Goal: Communication & Community: Answer question/provide support

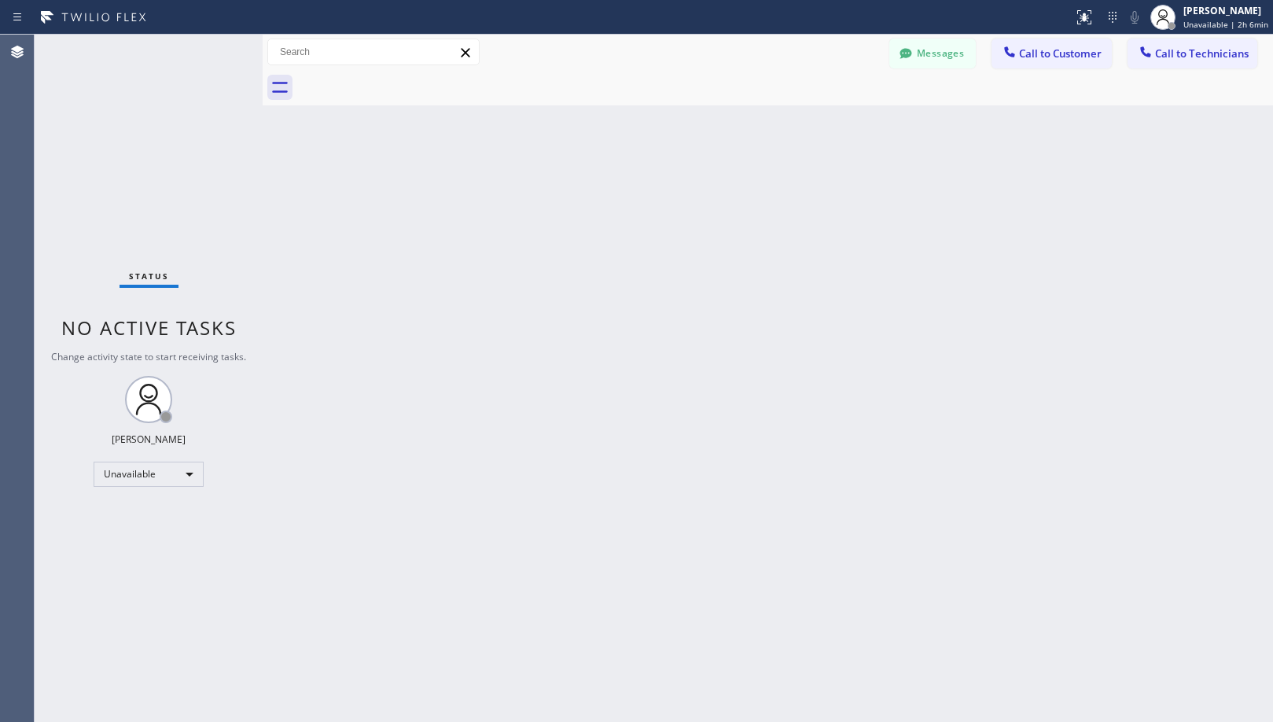
click at [614, 432] on div "Back to Dashboard Change Sender ID Customers Technicians [PHONE_NUMBER] SEARCH …" at bounding box center [768, 378] width 1010 height 687
click at [437, 371] on div "Back to Dashboard Change Sender ID Customers Technicians [PHONE_NUMBER] SEARCH …" at bounding box center [768, 378] width 1010 height 687
click at [905, 47] on icon at bounding box center [906, 54] width 16 height 16
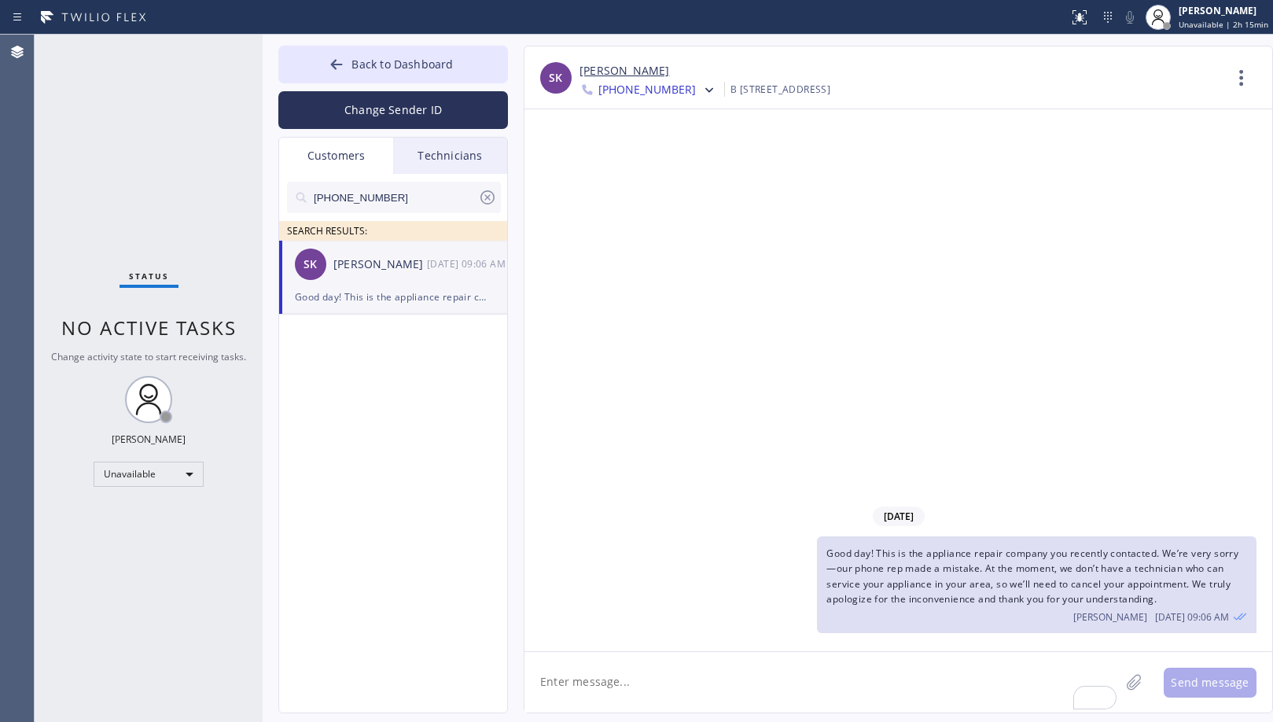
drag, startPoint x: 412, startPoint y: 200, endPoint x: 279, endPoint y: 200, distance: 132.9
click at [279, 200] on div "[PHONE_NUMBER] SEARCH RESULTS:" at bounding box center [394, 207] width 230 height 67
click at [635, 70] on link "[PERSON_NAME]" at bounding box center [624, 71] width 90 height 18
paste input "760) 902-9145"
type input "[PHONE_NUMBER]"
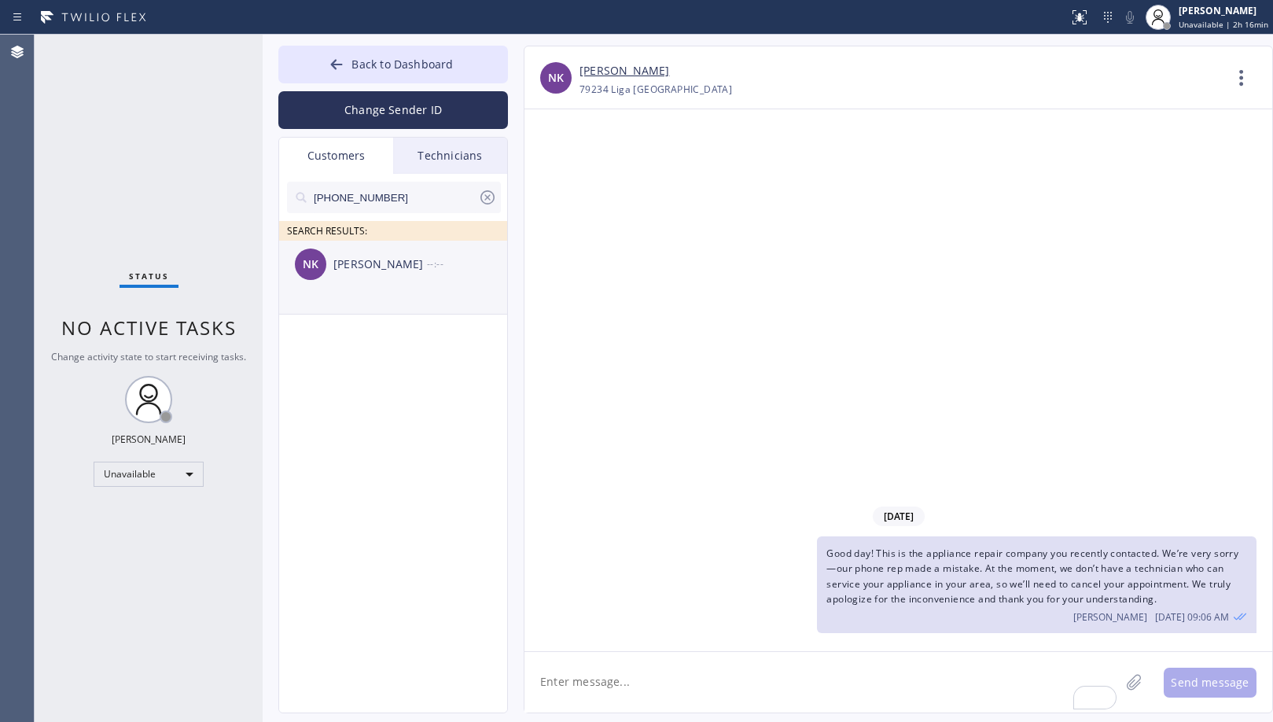
click at [392, 285] on div "NK [PERSON_NAME] --:--" at bounding box center [394, 264] width 230 height 47
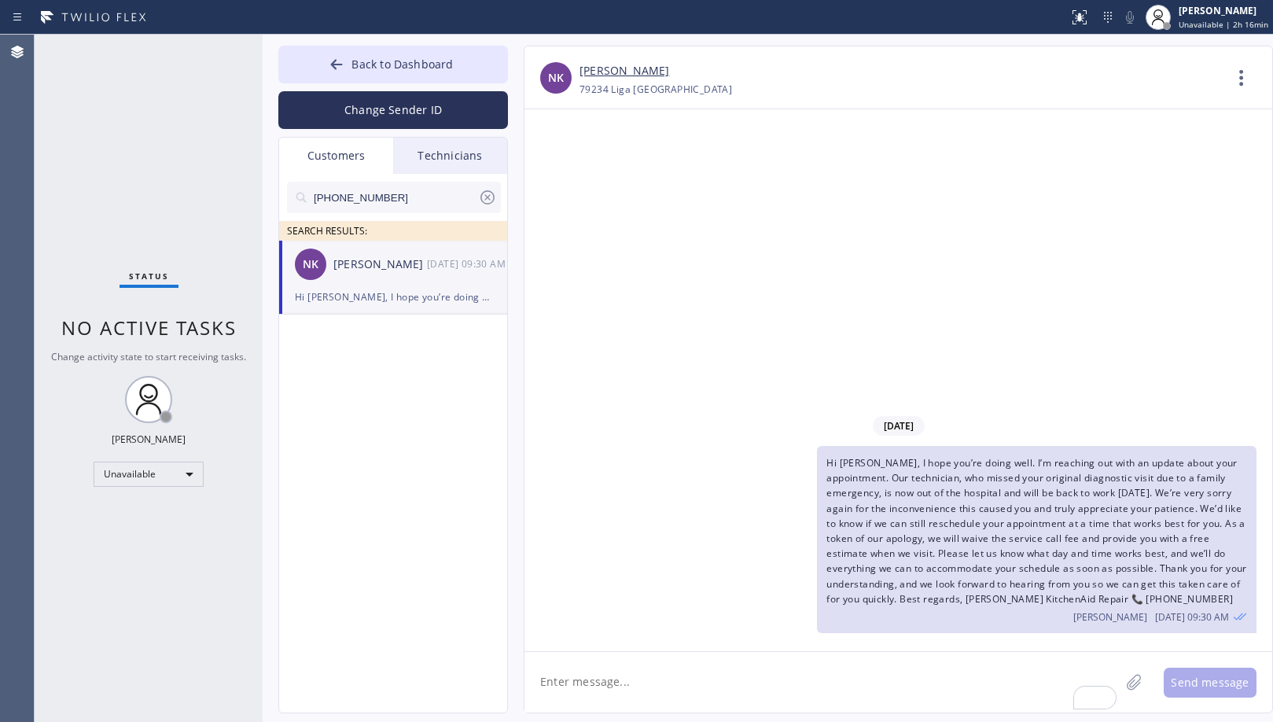
click at [773, 336] on div "[DATE] Hi [PERSON_NAME], I hope you’re doing well. I’m reaching out with an upd…" at bounding box center [898, 380] width 748 height 542
click at [646, 66] on link "[PERSON_NAME]" at bounding box center [624, 71] width 90 height 18
click at [460, 69] on button "Back to Dashboard" at bounding box center [393, 65] width 230 height 38
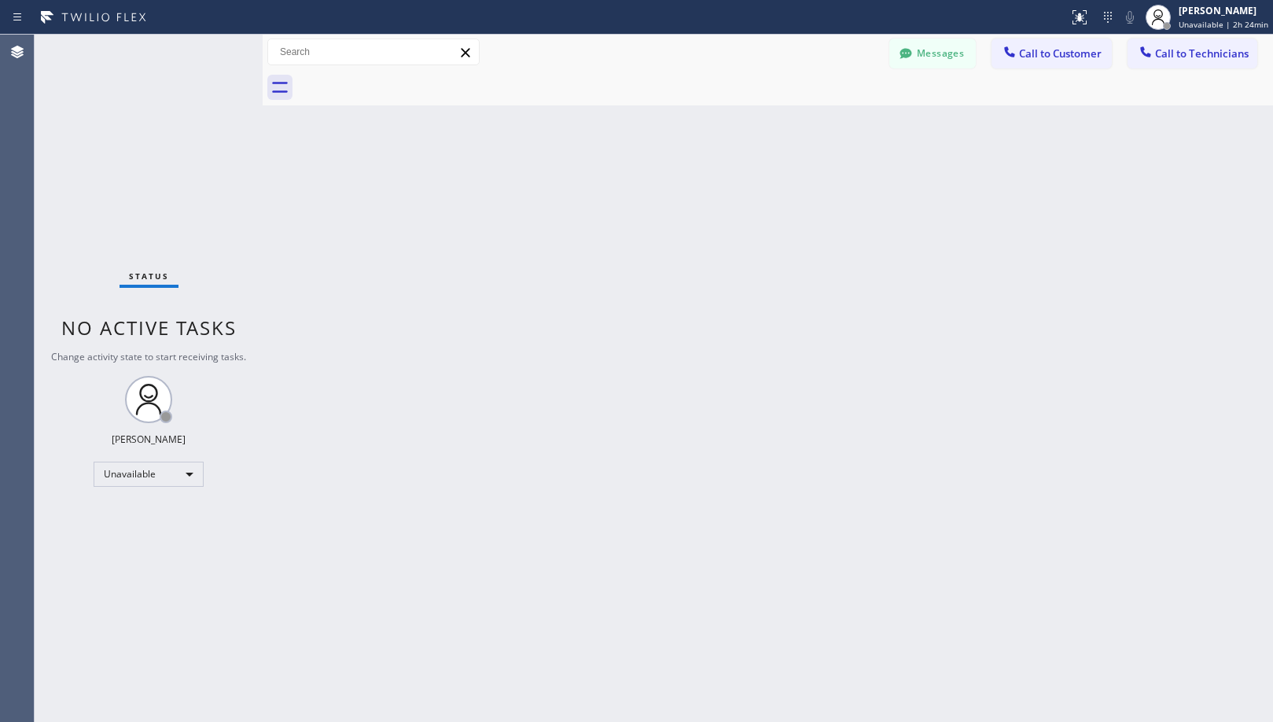
drag, startPoint x: 623, startPoint y: 433, endPoint x: 544, endPoint y: 660, distance: 239.9
click at [621, 454] on div "Back to Dashboard Change Sender ID Customers Technicians [PHONE_NUMBER] SEARCH …" at bounding box center [768, 378] width 1010 height 687
click at [792, 429] on div "Back to Dashboard Change Sender ID Customers Technicians [PHONE_NUMBER] SEARCH …" at bounding box center [768, 378] width 1010 height 687
click at [531, 64] on div "Messages Call to Customer Call to Technicians Outbound call Location Search loc…" at bounding box center [768, 53] width 1010 height 28
click at [663, 403] on div "Back to Dashboard Change Sender ID Customers Technicians [PHONE_NUMBER] SEARCH …" at bounding box center [768, 378] width 1010 height 687
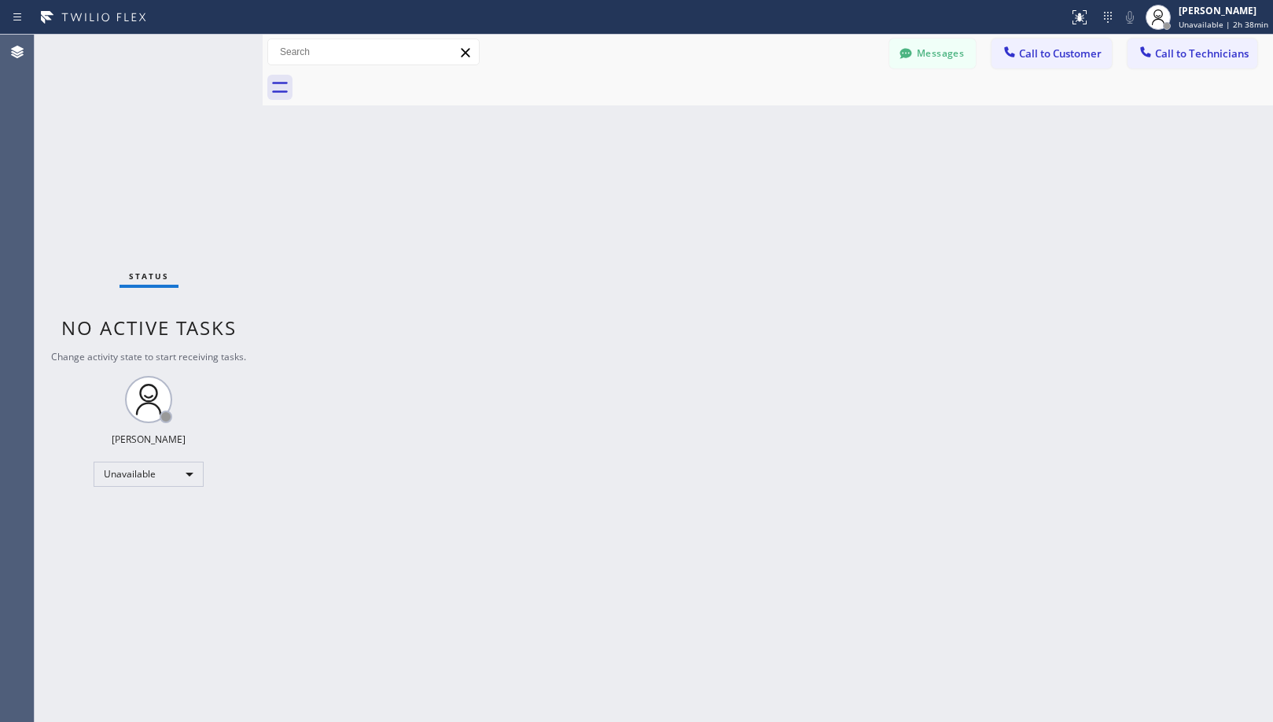
click at [636, 72] on div at bounding box center [785, 87] width 976 height 35
click at [1205, 68] on button "Call to Technicians" at bounding box center [1192, 54] width 130 height 30
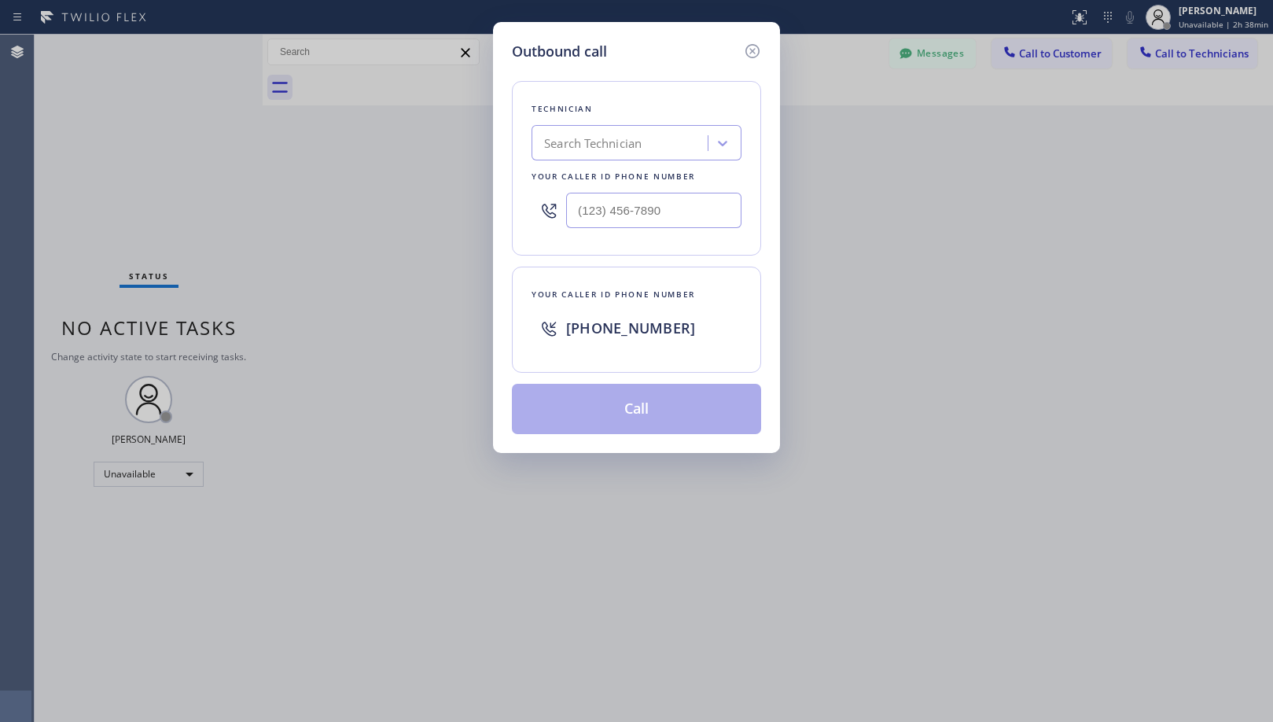
click at [663, 135] on div "Search Technician" at bounding box center [621, 144] width 171 height 28
type input "[PERSON_NAME]"
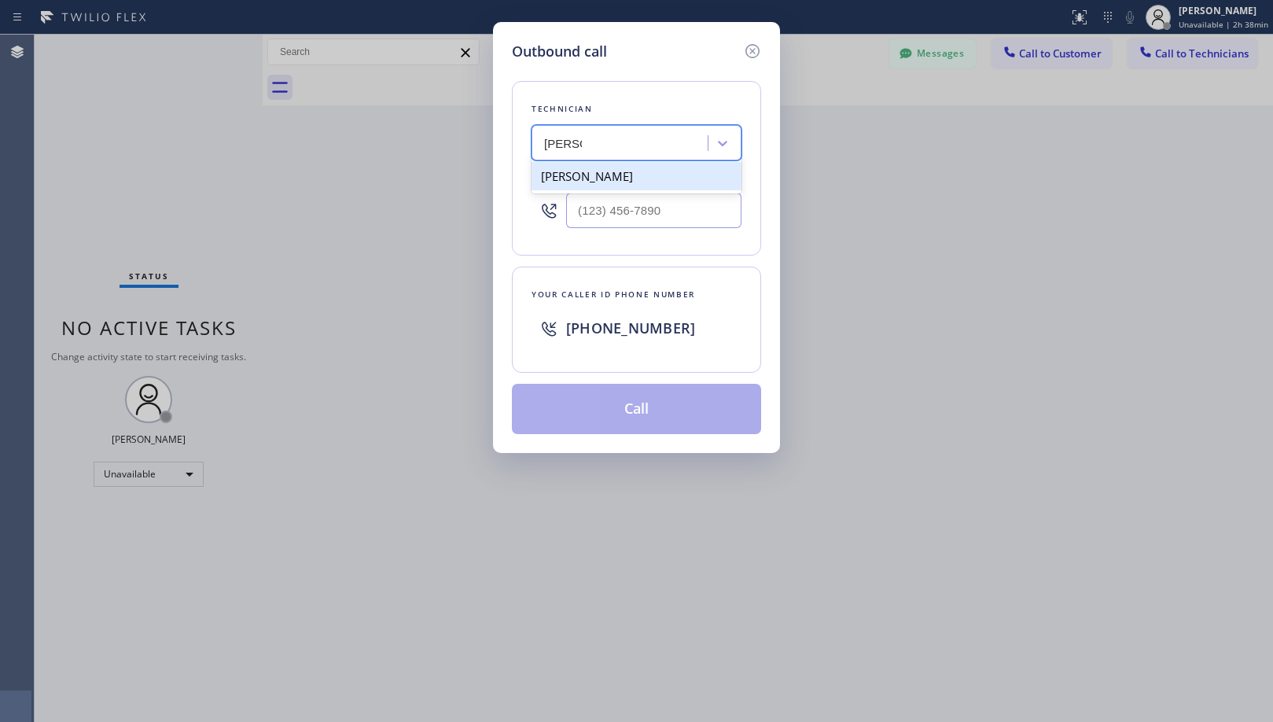
click at [668, 172] on div "[PERSON_NAME]" at bounding box center [636, 176] width 210 height 28
type input "[PHONE_NUMBER]"
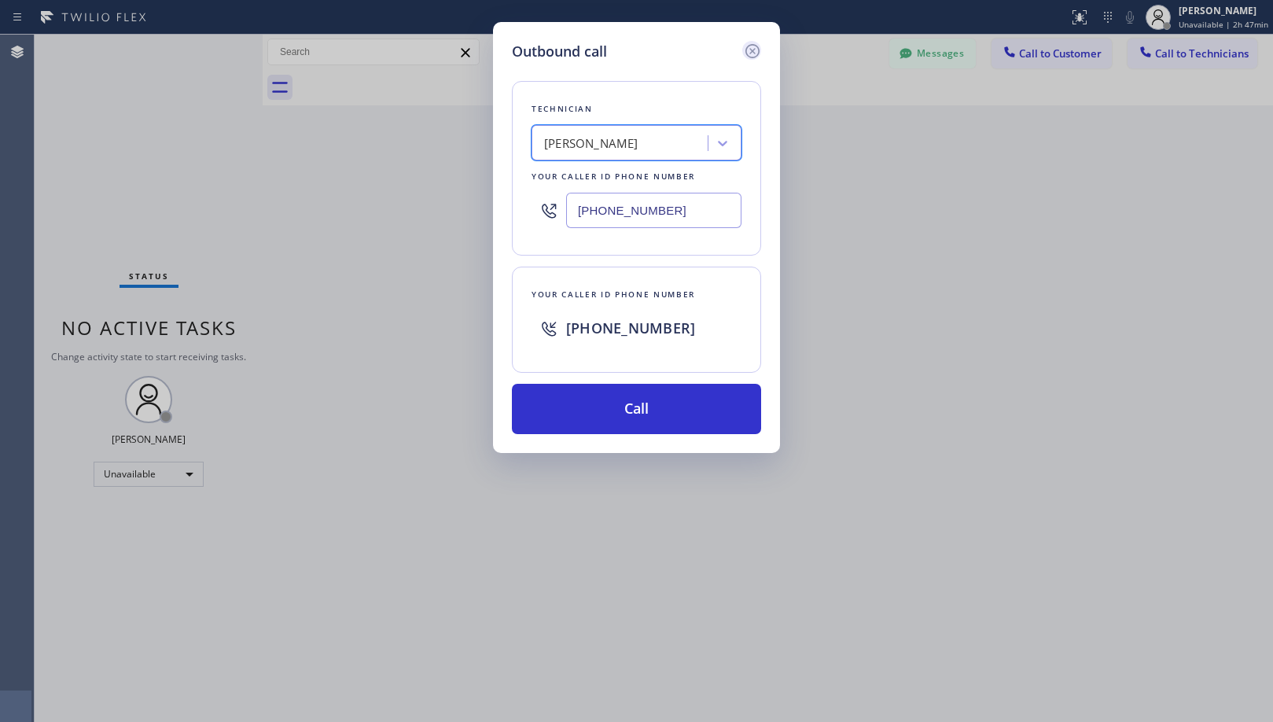
click at [760, 53] on icon at bounding box center [752, 51] width 19 height 19
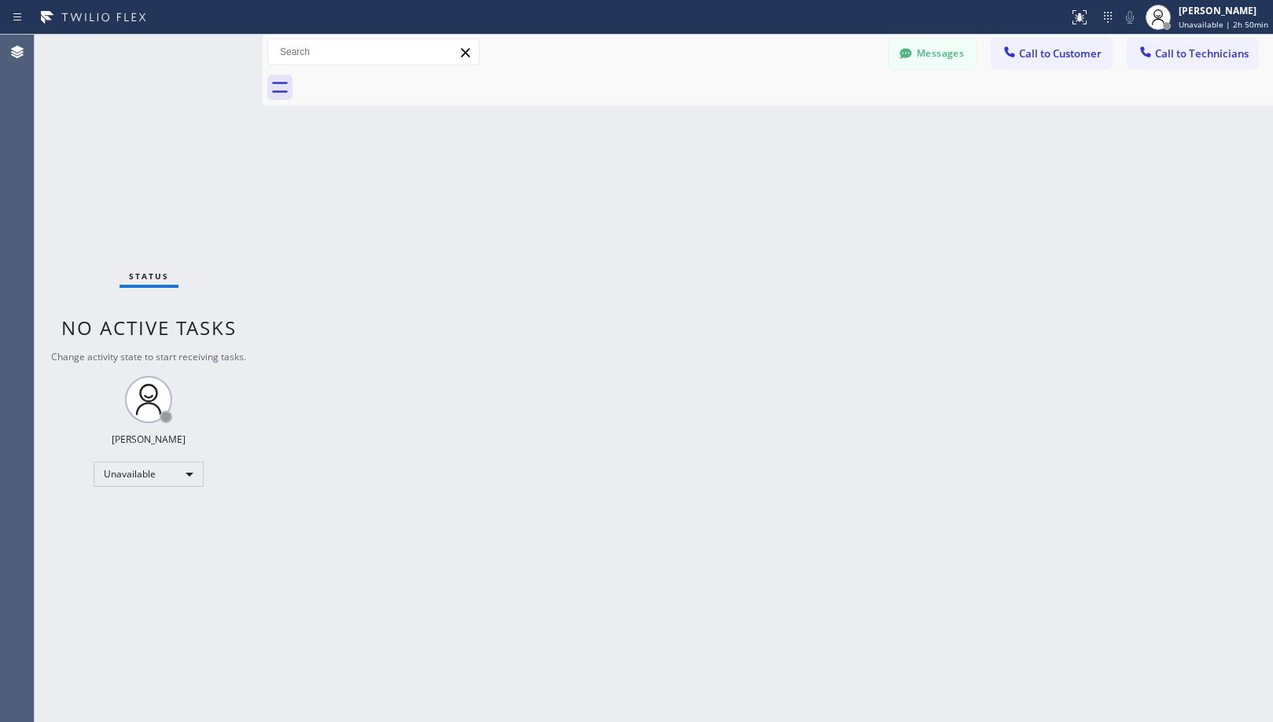
drag, startPoint x: 541, startPoint y: 472, endPoint x: 547, endPoint y: 503, distance: 31.3
click at [542, 474] on div "Back to Dashboard Change Sender ID Customers Technicians [PHONE_NUMBER] SEARCH …" at bounding box center [768, 378] width 1010 height 687
click at [592, 61] on div "Messages Call to Customer Call to Technicians Outbound call Location Search loc…" at bounding box center [768, 53] width 1010 height 28
drag, startPoint x: 596, startPoint y: 337, endPoint x: 596, endPoint y: 352, distance: 14.9
click at [596, 338] on div "Back to Dashboard Change Sender ID Customers Technicians [PHONE_NUMBER] SEARCH …" at bounding box center [768, 378] width 1010 height 687
